Goal: Complete application form

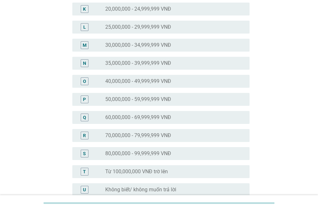
scroll to position [248, 0]
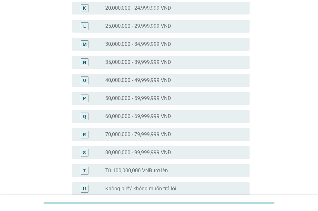
click at [123, 83] on label "40,000,000 - 49,999,999 VNĐ" at bounding box center [138, 80] width 66 height 6
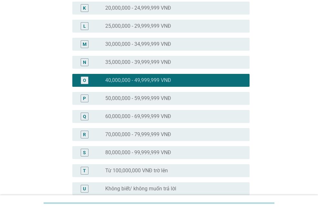
scroll to position [315, 0]
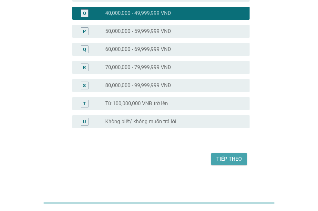
click at [228, 156] on div "Tiếp theo" at bounding box center [228, 159] width 25 height 8
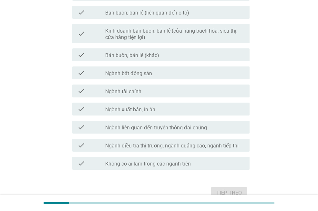
scroll to position [0, 0]
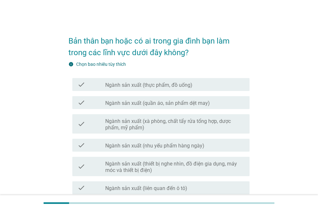
drag, startPoint x: 134, startPoint y: 86, endPoint x: 146, endPoint y: 82, distance: 13.2
click at [133, 86] on label "Ngành sản xuất (thực phẩm, đồ uống)" at bounding box center [148, 85] width 87 height 6
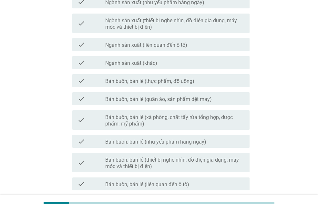
scroll to position [145, 0]
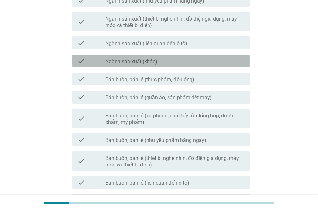
click at [160, 63] on div "check_box_outline_blank Ngành sản xuất (khác)" at bounding box center [174, 61] width 139 height 8
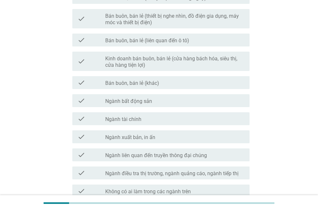
scroll to position [288, 0]
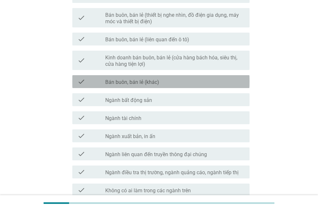
click at [147, 81] on label "Bán buôn, bán lẻ (khác)" at bounding box center [132, 82] width 54 height 6
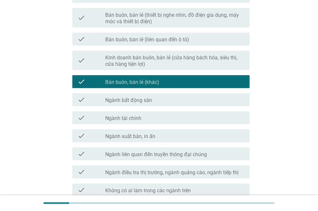
click at [151, 99] on label "Ngành bất động sản" at bounding box center [128, 100] width 47 height 6
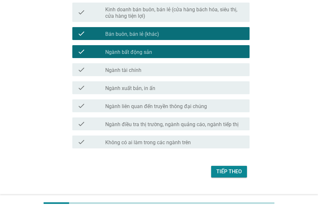
scroll to position [349, 0]
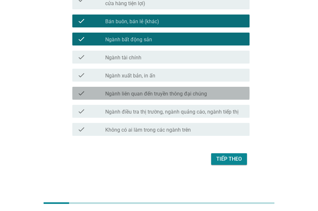
click at [170, 92] on label "Ngành liên quan đến truyền thông đại chúng" at bounding box center [156, 94] width 102 height 6
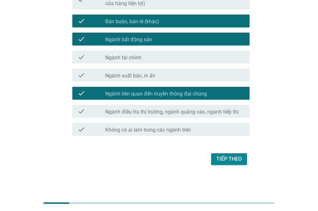
click at [248, 163] on div "Tiếp theo" at bounding box center [158, 158] width 181 height 15
click at [240, 160] on div "Tiếp theo" at bounding box center [228, 159] width 25 height 8
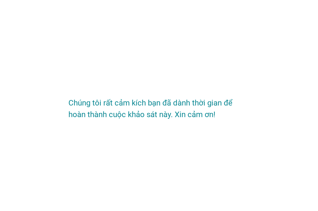
scroll to position [0, 0]
